Goal: Use online tool/utility

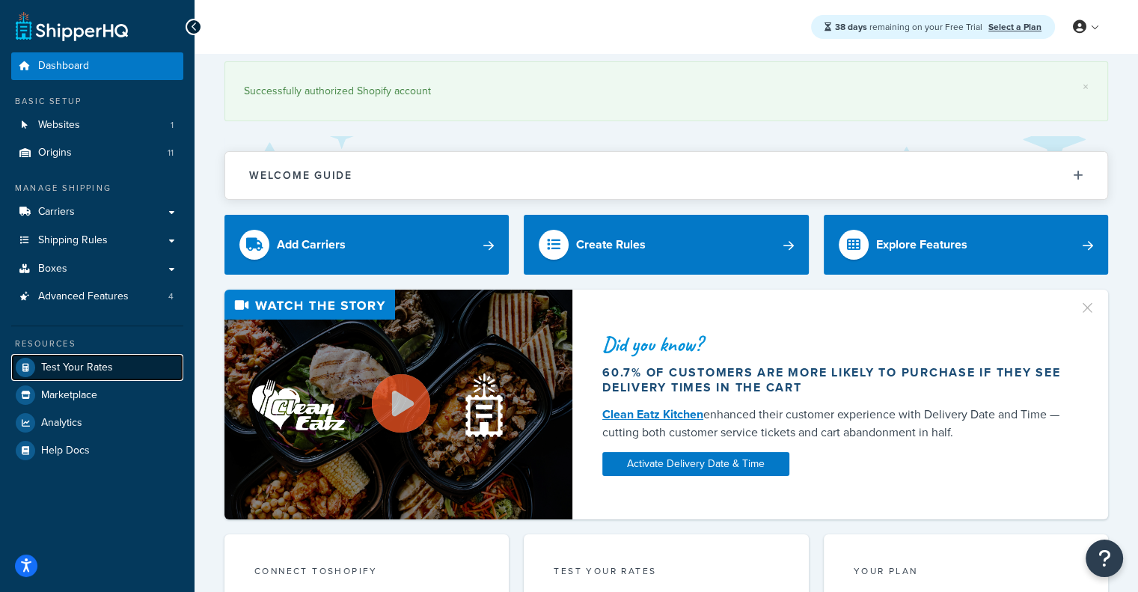
click at [73, 364] on span "Test Your Rates" at bounding box center [77, 367] width 72 height 13
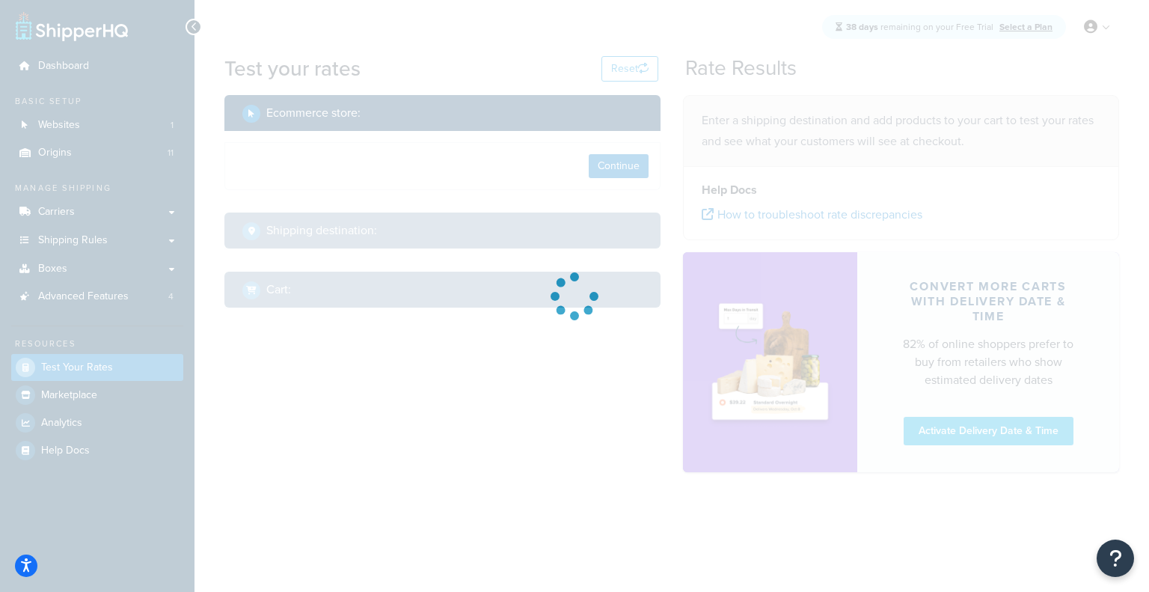
select select "[GEOGRAPHIC_DATA]"
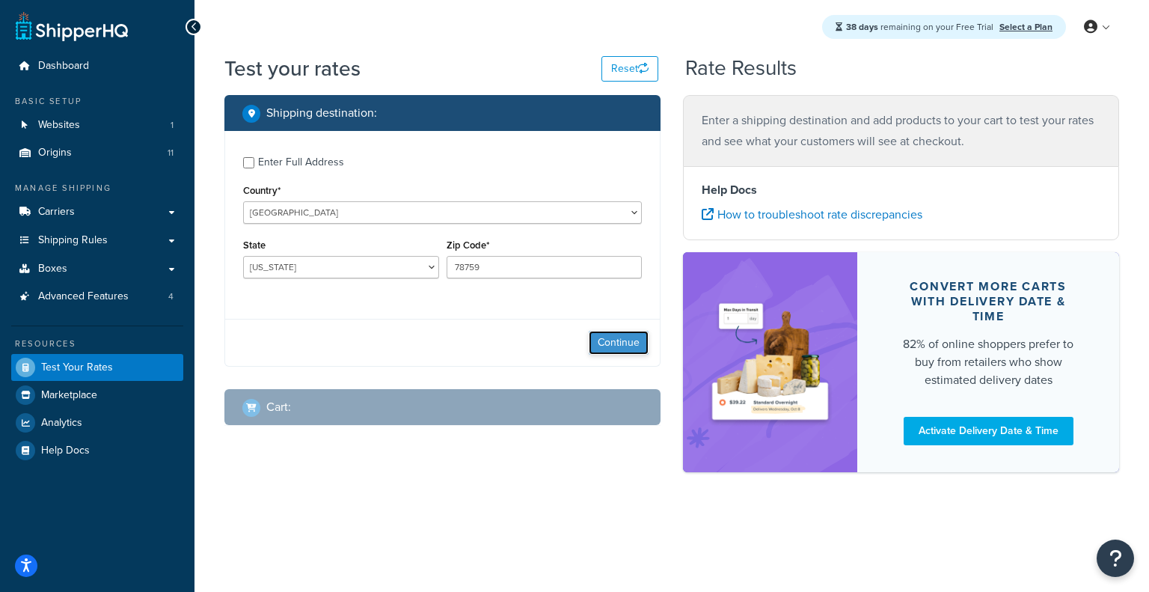
click at [613, 343] on button "Continue" at bounding box center [619, 343] width 60 height 24
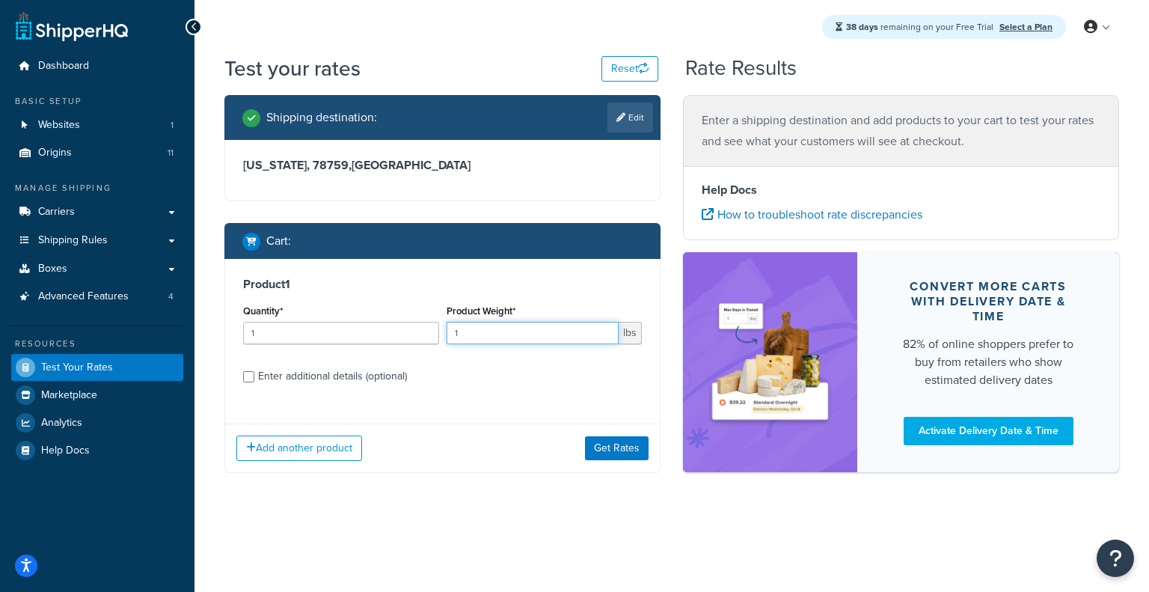
drag, startPoint x: 507, startPoint y: 341, endPoint x: 469, endPoint y: 334, distance: 38.7
click at [469, 334] on input "1" at bounding box center [533, 333] width 173 height 22
drag, startPoint x: 469, startPoint y: 334, endPoint x: 441, endPoint y: 331, distance: 28.6
click at [441, 331] on div "Quantity* 1 Product Weight* 1 lbs" at bounding box center [442, 328] width 406 height 55
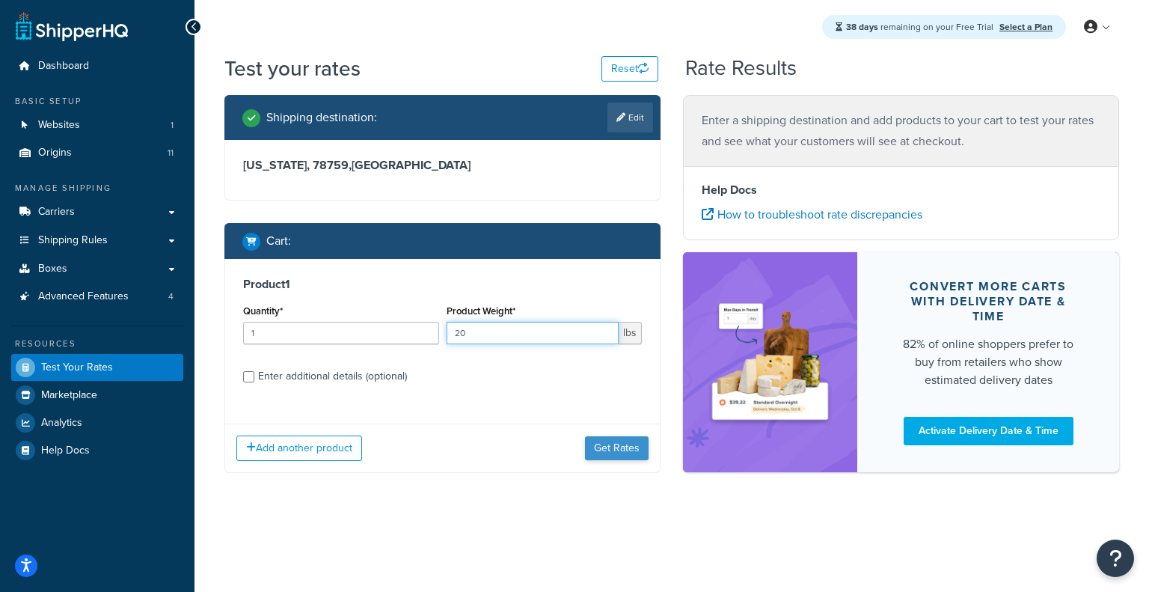
type input "20"
click at [607, 444] on button "Get Rates" at bounding box center [617, 448] width 64 height 24
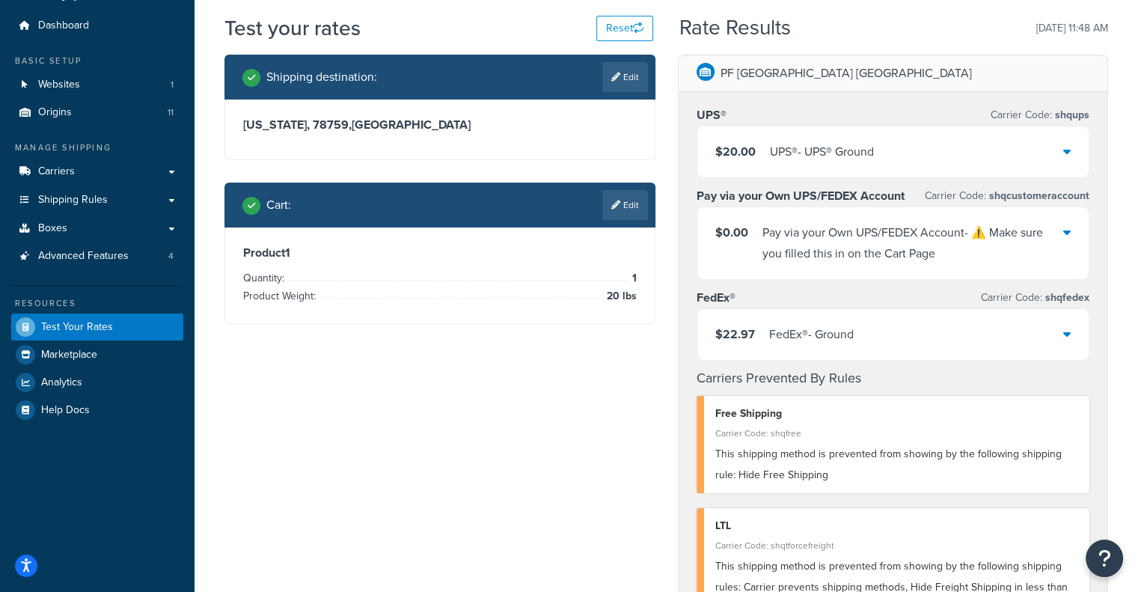
scroll to position [39, 0]
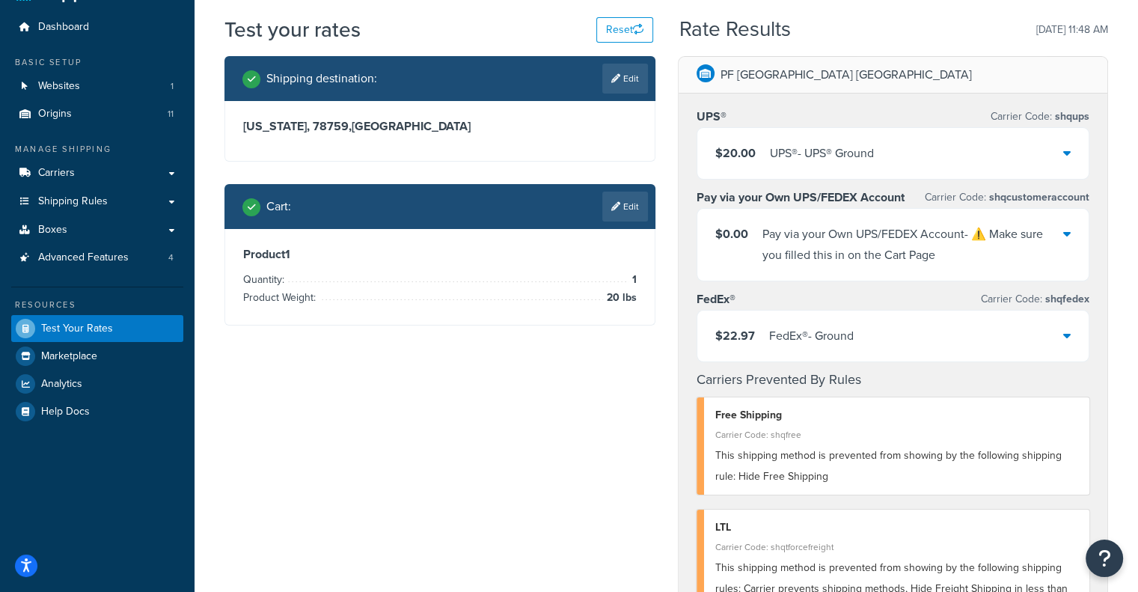
click at [730, 218] on div "$0.00 Pay via your Own UPS/FEDEX Account - ⚠️ Make sure you filled this in on t…" at bounding box center [893, 245] width 392 height 72
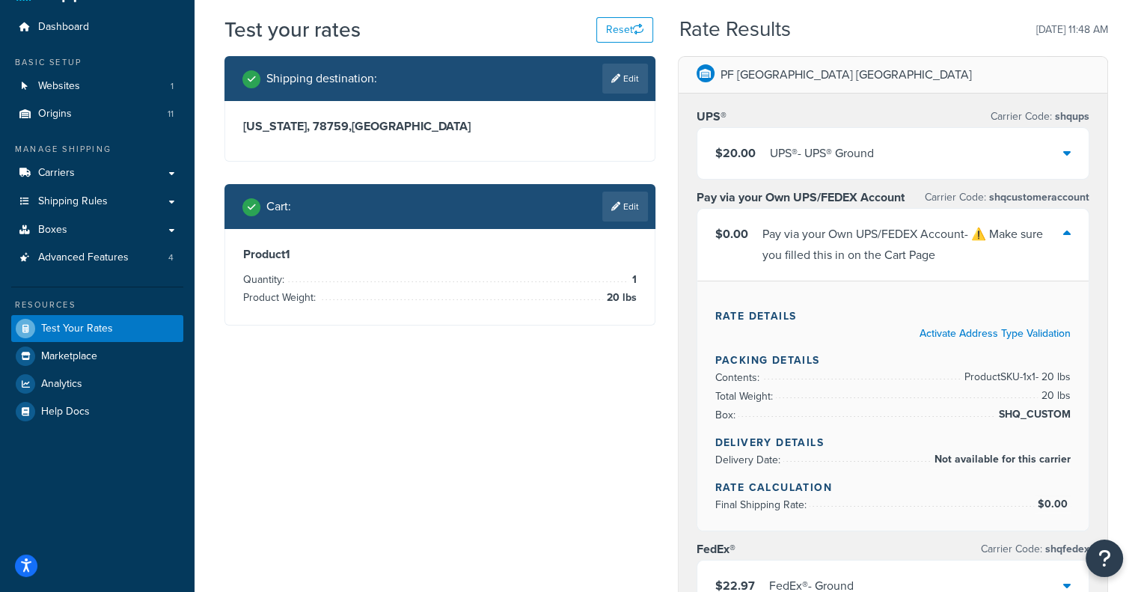
click at [730, 218] on div "$0.00 Pay via your Own UPS/FEDEX Account - ⚠️ Make sure you filled this in on t…" at bounding box center [893, 245] width 392 height 72
